Goal: Information Seeking & Learning: Learn about a topic

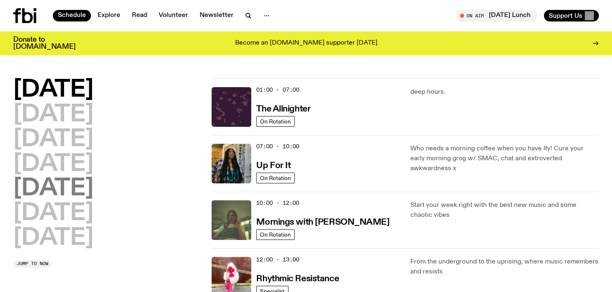
click at [75, 185] on h2 "[DATE]" at bounding box center [53, 188] width 80 height 23
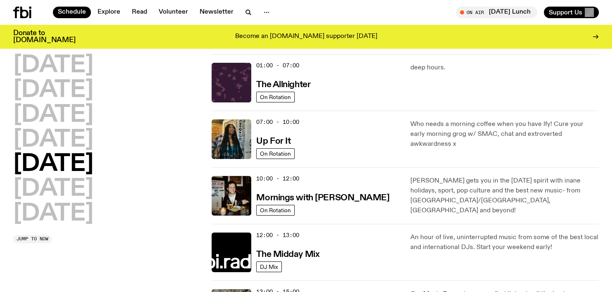
scroll to position [23, 0]
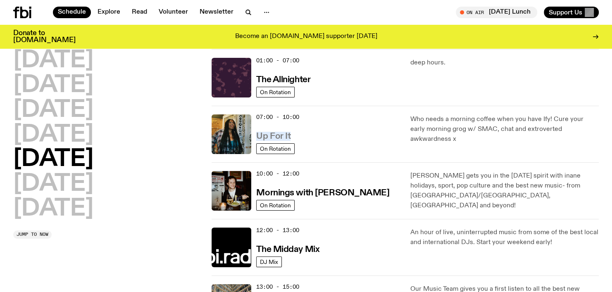
drag, startPoint x: 298, startPoint y: 136, endPoint x: 257, endPoint y: 136, distance: 41.8
click at [257, 136] on div "07:00 - 10:00 Up For It" at bounding box center [328, 135] width 144 height 40
copy h3 "Up For It"
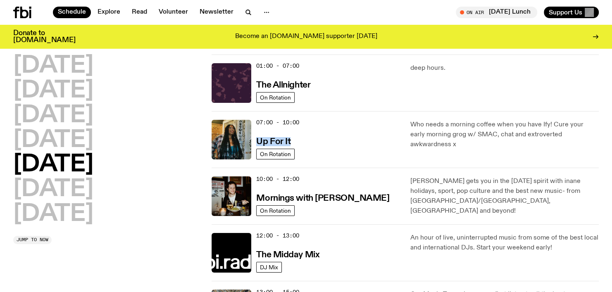
scroll to position [0, 0]
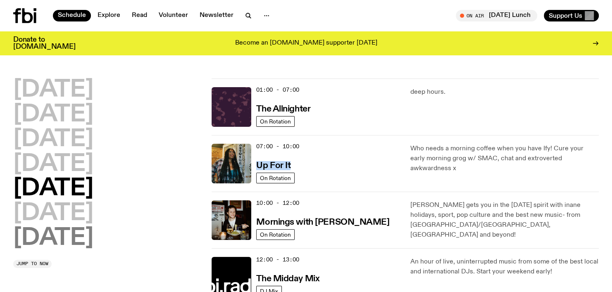
click at [86, 233] on h2 "[DATE]" at bounding box center [53, 238] width 80 height 23
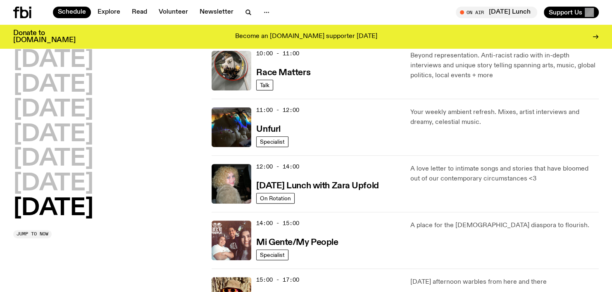
scroll to position [271, 0]
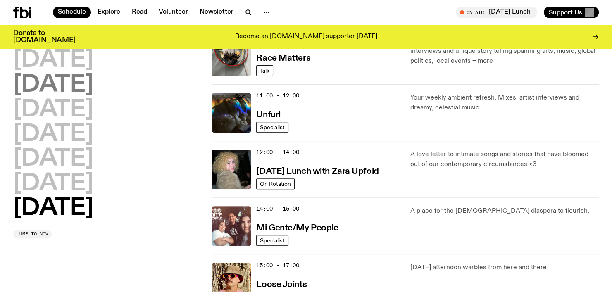
click at [74, 93] on h2 "[DATE]" at bounding box center [53, 85] width 80 height 23
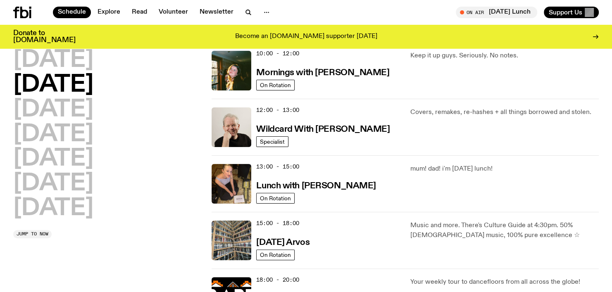
scroll to position [147, 0]
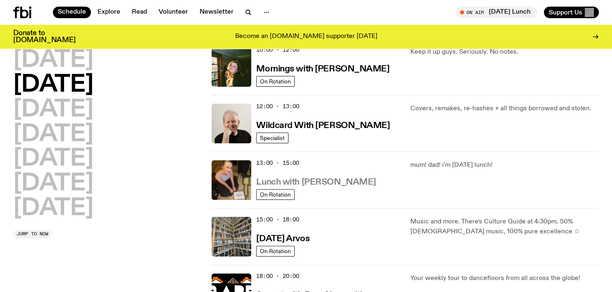
drag, startPoint x: 382, startPoint y: 186, endPoint x: 258, endPoint y: 181, distance: 123.7
click at [258, 181] on div "13:00 - 15:00 Lunch with [PERSON_NAME]" at bounding box center [328, 180] width 144 height 40
copy h3 "Lunch with [PERSON_NAME]"
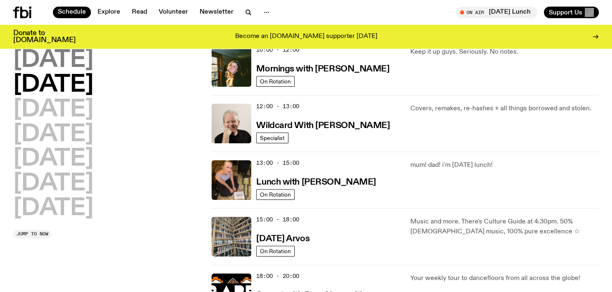
click at [80, 66] on h2 "[DATE]" at bounding box center [53, 60] width 80 height 23
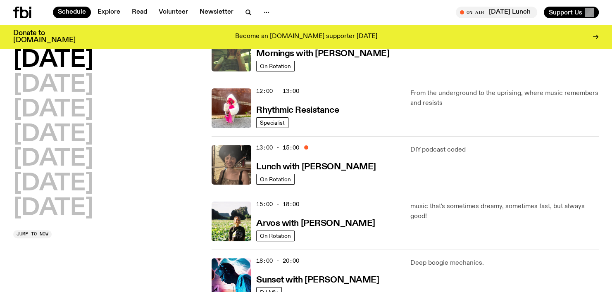
scroll to position [188, 0]
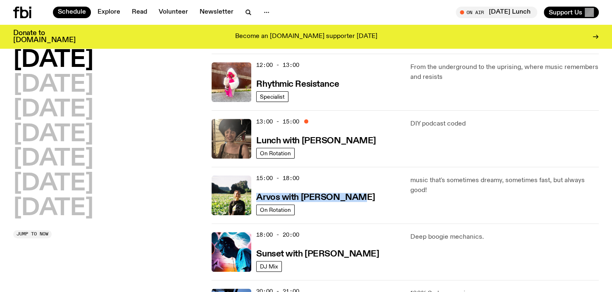
drag, startPoint x: 358, startPoint y: 199, endPoint x: 253, endPoint y: 196, distance: 104.6
click at [255, 200] on div "15:00 - 18:00 Arvos with [PERSON_NAME] On Rotation" at bounding box center [306, 196] width 188 height 40
copy h3 "Arvos with [PERSON_NAME]"
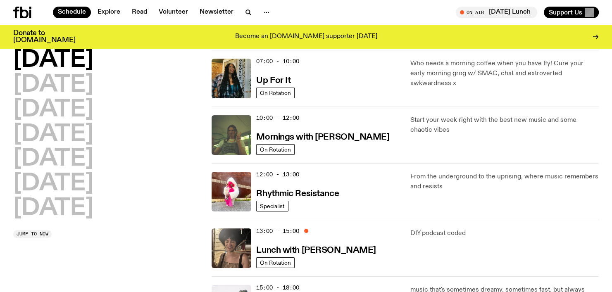
scroll to position [64, 0]
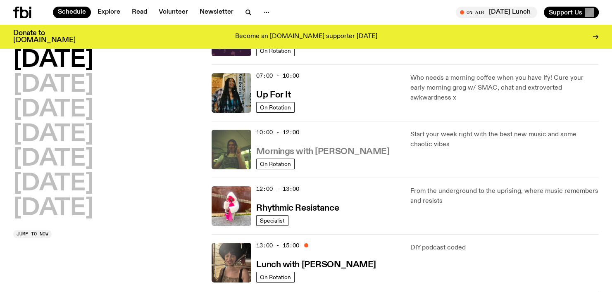
drag, startPoint x: 392, startPoint y: 151, endPoint x: 258, endPoint y: 148, distance: 134.4
click at [258, 148] on div "10:00 - 12:00 Mornings with [PERSON_NAME]" at bounding box center [328, 150] width 144 height 40
copy h3 "Mornings with [PERSON_NAME]"
